Goal: Transaction & Acquisition: Download file/media

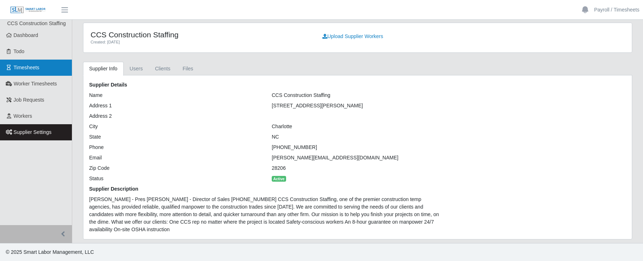
click at [33, 72] on link "Timesheets" at bounding box center [36, 68] width 72 height 16
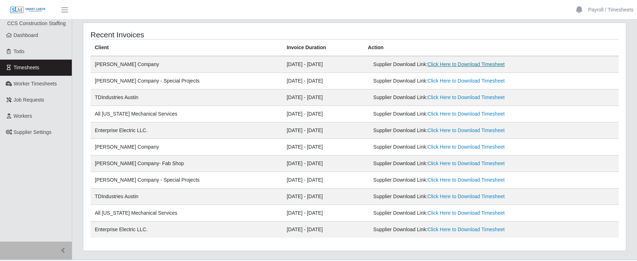
click at [428, 66] on link "Click Here to Download Timesheet" at bounding box center [466, 64] width 77 height 6
click at [428, 80] on link "Click Here to Download Timesheet" at bounding box center [466, 81] width 77 height 6
click at [428, 96] on link "Click Here to Download Timesheet" at bounding box center [466, 97] width 77 height 6
click at [428, 111] on link "Click Here to Download Timesheet" at bounding box center [466, 114] width 77 height 6
click at [430, 129] on link "Click Here to Download Timesheet" at bounding box center [466, 131] width 77 height 6
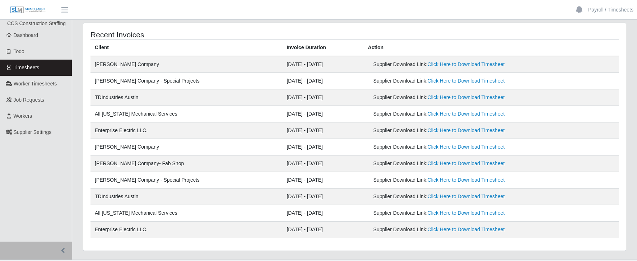
click at [426, 30] on div "Recent Invoices" at bounding box center [354, 34] width 539 height 9
